Goal: Navigation & Orientation: Find specific page/section

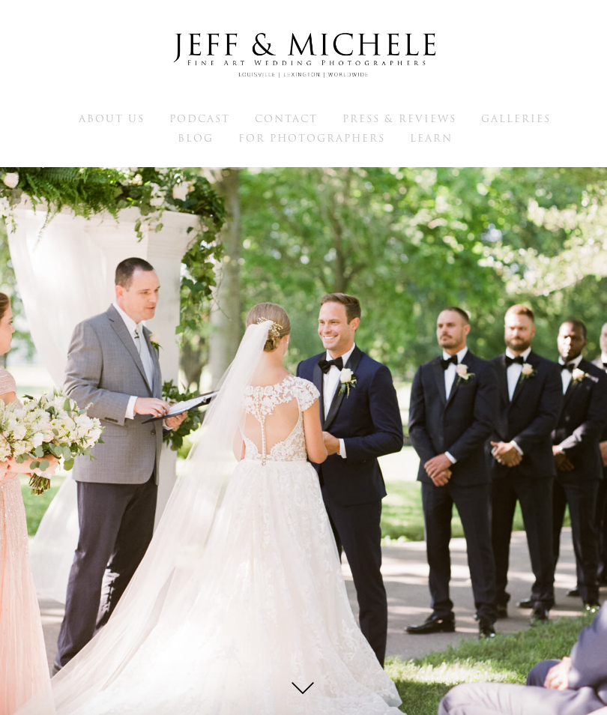
click at [472, 233] on div "Louisville Wedding Photographers SCROLL DOWN" at bounding box center [303, 357] width 607 height 715
click at [529, 119] on span "Galleries" at bounding box center [516, 119] width 70 height 14
click at [523, 115] on span "Galleries" at bounding box center [516, 119] width 70 height 14
click at [516, 126] on span "Galleries" at bounding box center [516, 119] width 70 height 14
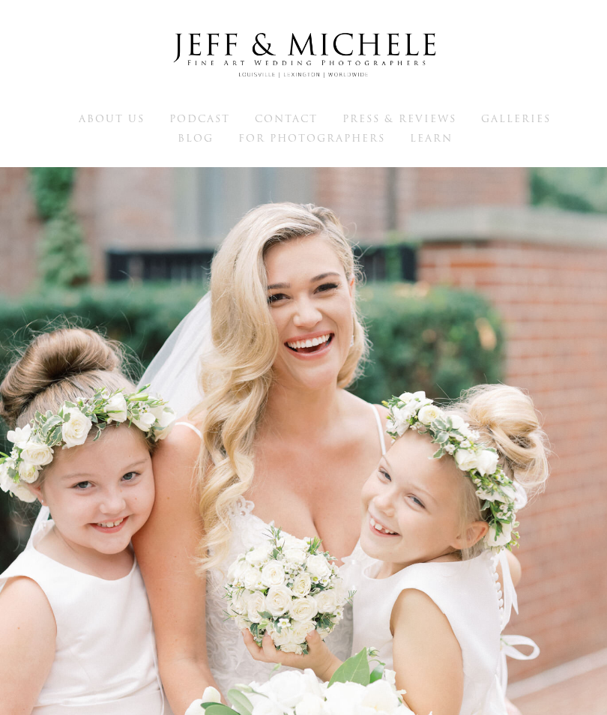
click at [441, 15] on div "About Us Podcast Contact Press & Reviews Galleries Blog Learn" at bounding box center [303, 83] width 607 height 167
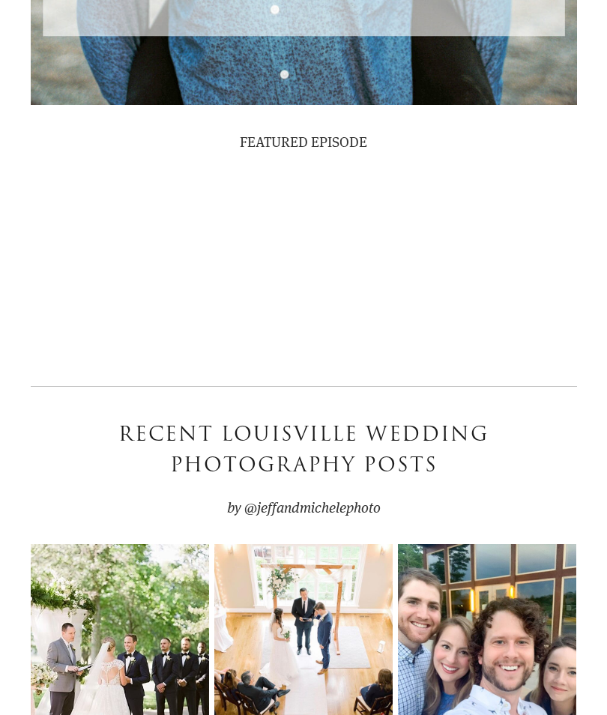
scroll to position [4471, 0]
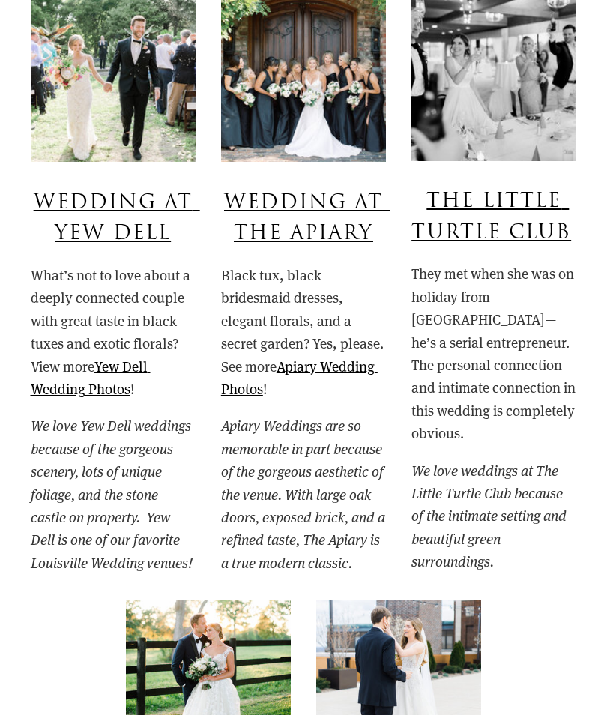
scroll to position [6979, 0]
